Goal: Find specific page/section: Find specific page/section

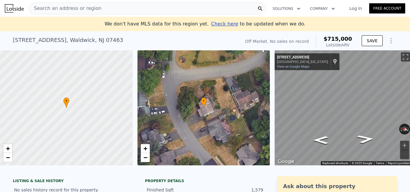
click at [120, 9] on div "Search an address or region" at bounding box center [148, 8] width 238 height 12
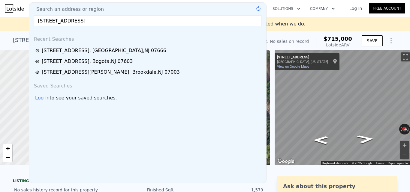
click at [147, 21] on input "[STREET_ADDRESS]" at bounding box center [148, 20] width 228 height 11
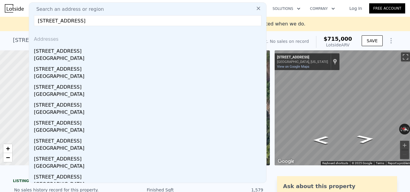
click at [95, 19] on input "[STREET_ADDRESS]" at bounding box center [148, 20] width 228 height 11
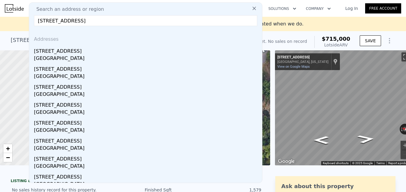
click at [95, 19] on input "[STREET_ADDRESS]" at bounding box center [145, 20] width 223 height 11
paste input "[STREET_ADDRESS]"
type input "[STREET_ADDRESS]"
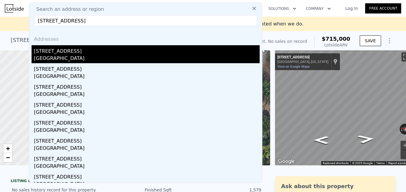
click at [99, 54] on div "[STREET_ADDRESS]" at bounding box center [146, 50] width 225 height 10
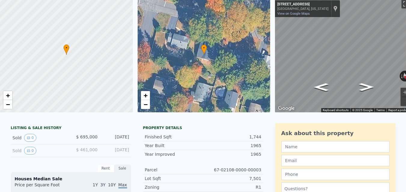
scroll to position [7, 0]
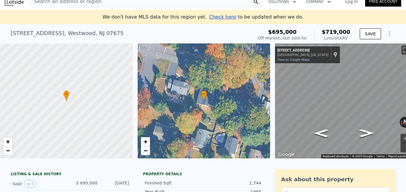
click at [110, 4] on div "Search an address or region" at bounding box center [145, 1] width 233 height 12
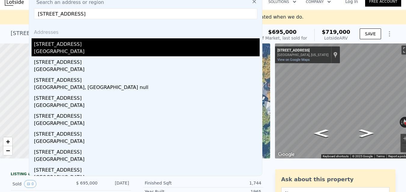
type input "[STREET_ADDRESS]"
click at [110, 47] on div "[STREET_ADDRESS]" at bounding box center [146, 43] width 225 height 10
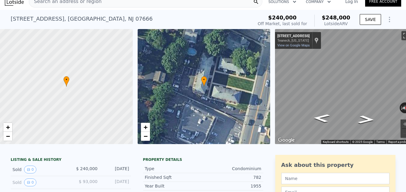
click at [126, 6] on div "Search an address or region" at bounding box center [145, 1] width 233 height 12
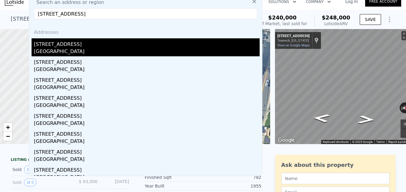
type input "[STREET_ADDRESS]"
click at [127, 44] on div "[STREET_ADDRESS]" at bounding box center [146, 43] width 225 height 10
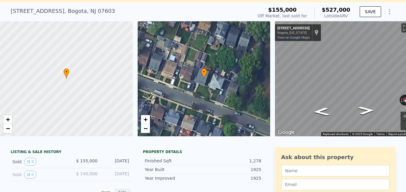
scroll to position [7, 0]
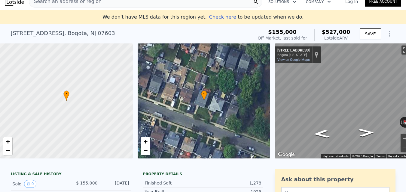
click at [119, 7] on div "Search an address or region" at bounding box center [145, 1] width 233 height 12
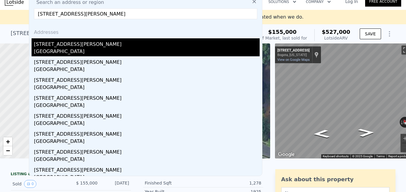
type input "[STREET_ADDRESS][PERSON_NAME]"
click at [119, 43] on div "[STREET_ADDRESS][PERSON_NAME]" at bounding box center [146, 43] width 225 height 10
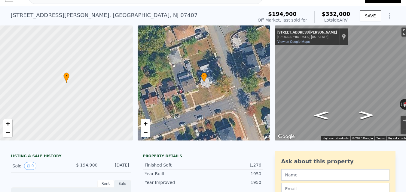
scroll to position [2, 0]
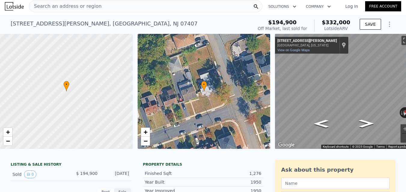
click at [165, 5] on div "Search an address or region" at bounding box center [145, 6] width 233 height 12
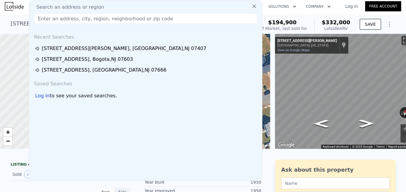
type input "[STREET_ADDRESS]"
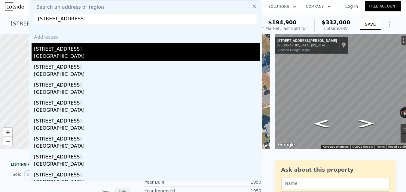
click at [166, 50] on div "[STREET_ADDRESS]" at bounding box center [146, 48] width 225 height 10
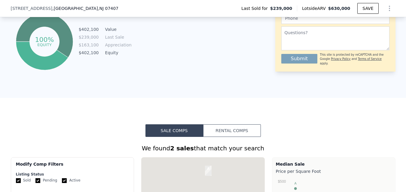
scroll to position [450, 0]
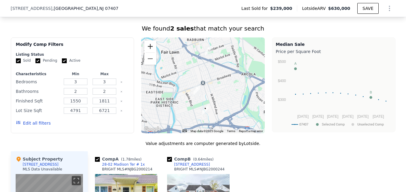
click at [150, 53] on button "Zoom in" at bounding box center [150, 47] width 12 height 12
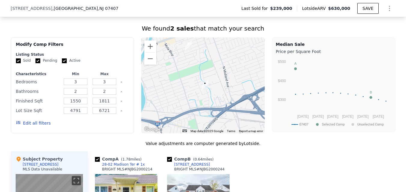
drag, startPoint x: 210, startPoint y: 103, endPoint x: 207, endPoint y: 56, distance: 47.2
click at [207, 56] on div at bounding box center [202, 86] width 123 height 96
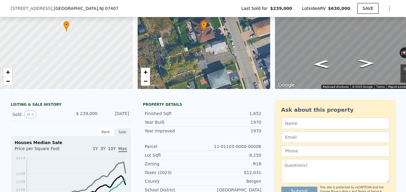
scroll to position [20, 0]
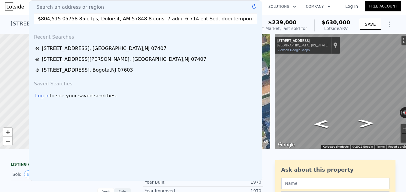
scroll to position [0, 13137]
type input "$709,897 64342 05lo Ips, Dolorsit, AM 16014 9 cons 7 adipi 7,159 elit Sed. doei…"
drag, startPoint x: 18, startPoint y: 24, endPoint x: 102, endPoint y: 25, distance: 84.1
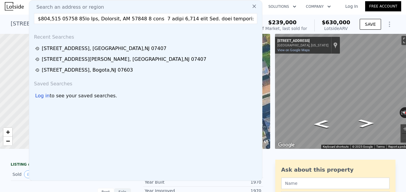
click at [103, 17] on input "text" at bounding box center [145, 18] width 223 height 11
paste input "[STREET_ADDRESS]"
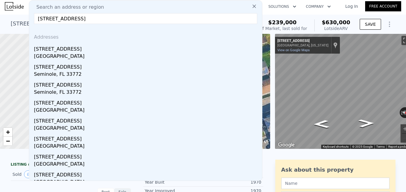
type input "[STREET_ADDRESS]"
click at [119, 54] on div "[GEOGRAPHIC_DATA]" at bounding box center [146, 57] width 225 height 8
